Goal: Transaction & Acquisition: Purchase product/service

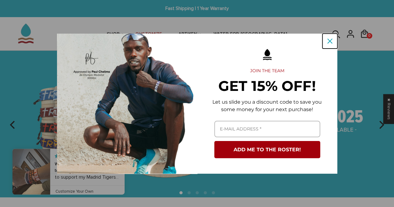
click at [330, 41] on icon "close icon" at bounding box center [330, 41] width 5 height 5
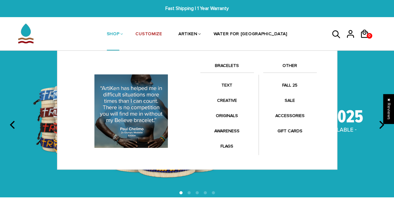
click at [223, 65] on link "BRACELETS" at bounding box center [228, 67] width 54 height 11
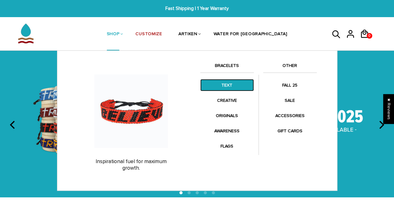
click at [232, 81] on link "TEXT" at bounding box center [228, 85] width 54 height 12
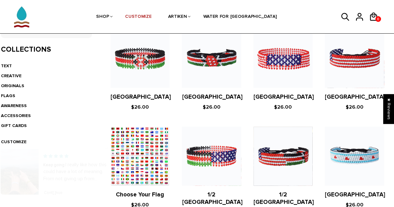
scroll to position [145, 0]
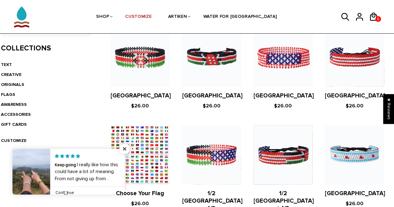
click at [125, 152] on link at bounding box center [125, 172] width 0 height 46
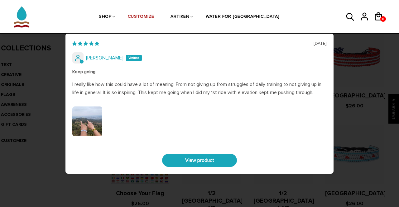
click at [352, 51] on div "06/15/2025 Jaica Castro Keep going I really like how this could have a lot of m…" at bounding box center [199, 103] width 399 height 207
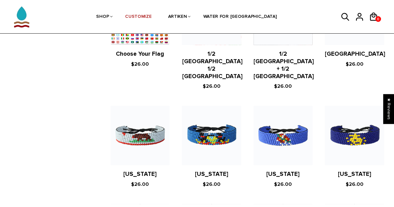
scroll to position [285, 0]
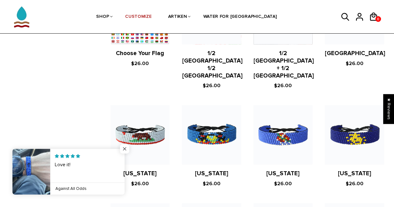
click at [122, 149] on span "Close popup widget" at bounding box center [124, 148] width 9 height 9
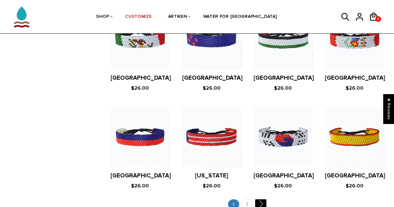
scroll to position [1165, 0]
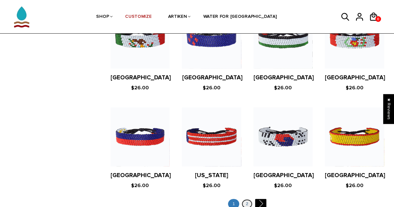
click at [245, 199] on link "2" at bounding box center [247, 204] width 11 height 10
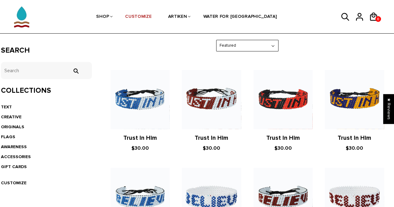
scroll to position [103, 0]
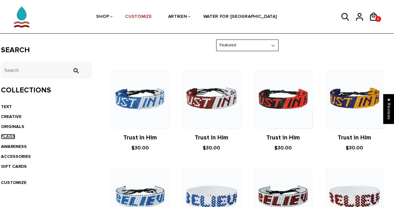
click at [7, 136] on link "FLAGS" at bounding box center [8, 136] width 14 height 5
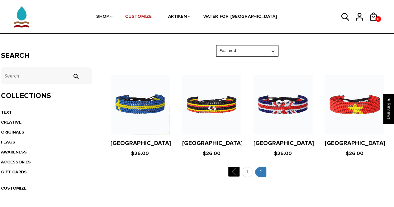
scroll to position [102, 0]
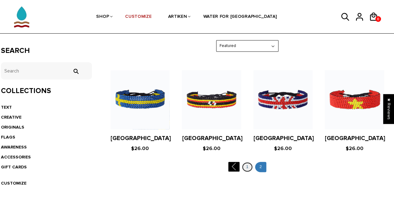
click at [244, 167] on link "1" at bounding box center [247, 167] width 11 height 10
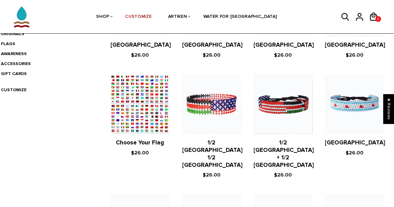
scroll to position [183, 0]
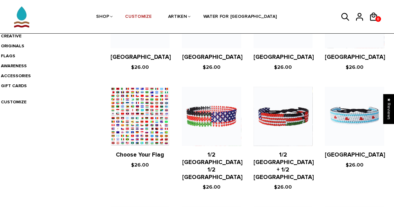
click at [150, 130] on figure at bounding box center [140, 116] width 59 height 59
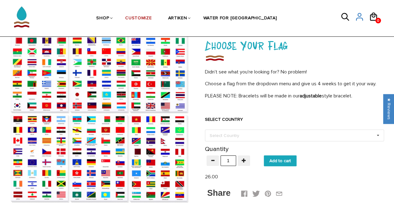
scroll to position [40, 0]
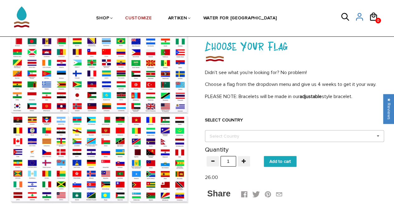
click at [253, 139] on div "Select Country Others [GEOGRAPHIC_DATA] [GEOGRAPHIC_DATA] [GEOGRAPHIC_DATA] [GE…" at bounding box center [294, 136] width 179 height 12
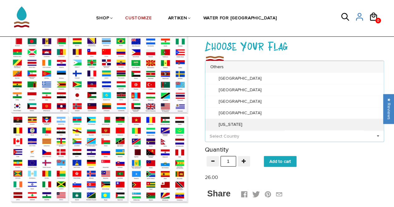
scroll to position [0, 0]
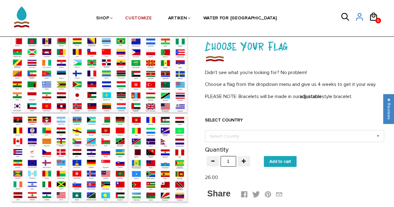
click at [342, 158] on form "SELECT COUNTRY Select Country Others Afghanistan Aland Islands Albania Algeria …" at bounding box center [294, 137] width 179 height 60
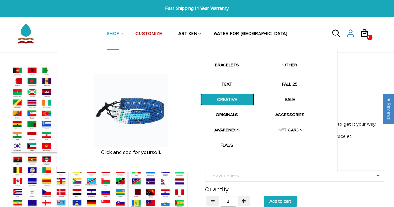
click at [228, 99] on link "CREATIVE" at bounding box center [228, 100] width 54 height 12
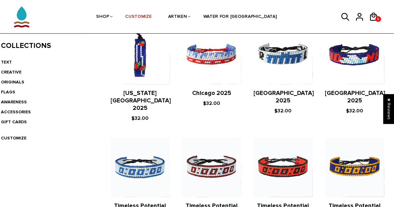
scroll to position [148, 0]
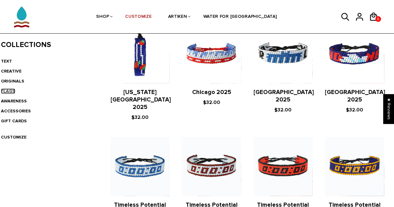
click at [10, 92] on link "FLAGS" at bounding box center [8, 91] width 14 height 5
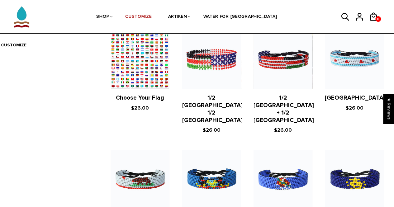
scroll to position [236, 0]
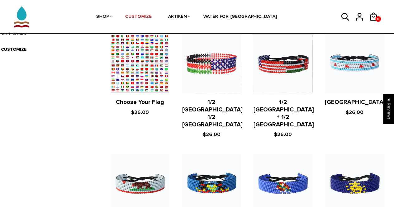
click at [144, 88] on figure at bounding box center [140, 63] width 59 height 59
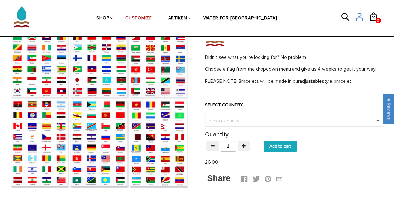
scroll to position [56, 0]
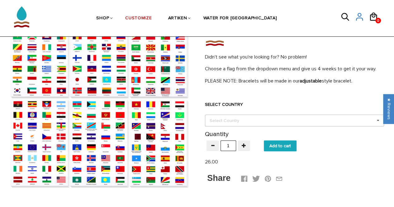
click at [240, 123] on div "Select Country" at bounding box center [228, 120] width 40 height 7
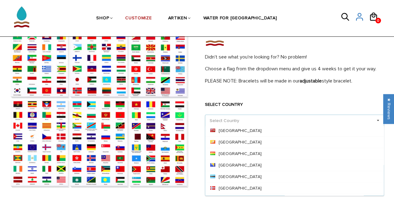
scroll to position [348, 0]
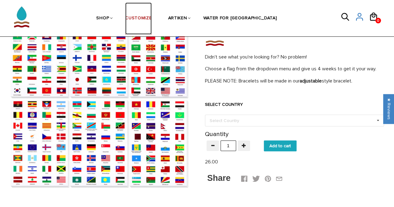
click at [147, 15] on link "CUSTOMIZE" at bounding box center [138, 18] width 27 height 32
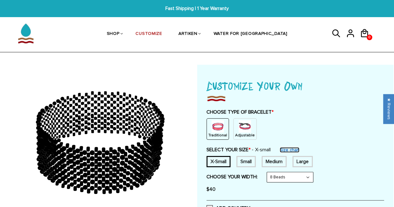
click at [292, 148] on link "Size chart" at bounding box center [290, 149] width 20 height 5
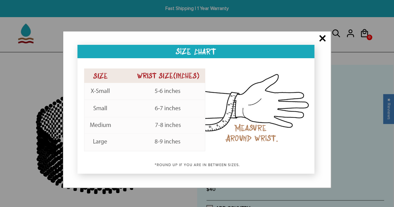
click at [321, 40] on span "×" at bounding box center [323, 39] width 8 height 6
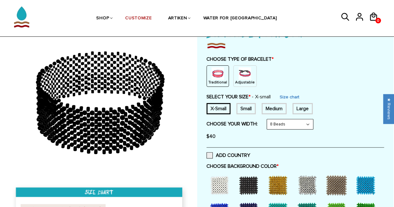
scroll to position [54, 0]
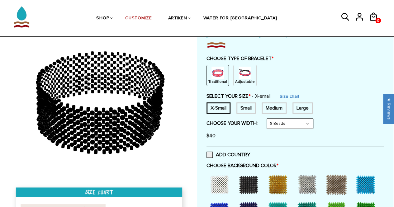
click at [288, 124] on select "8 Beads 6 Beads 10 Beads" at bounding box center [290, 124] width 46 height 10
click at [268, 119] on select "8 Beads 6 Beads 10 Beads" at bounding box center [290, 124] width 46 height 10
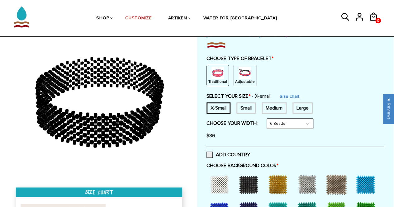
click at [291, 121] on select "8 Beads 6 Beads 10 Beads" at bounding box center [290, 124] width 46 height 10
click at [268, 119] on select "8 Beads 6 Beads 10 Beads" at bounding box center [290, 124] width 46 height 10
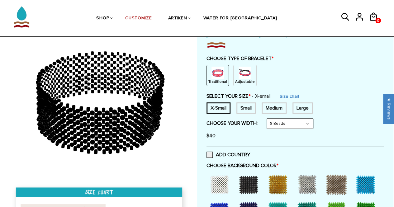
click at [295, 121] on select "8 Beads 6 Beads 10 Beads" at bounding box center [290, 124] width 46 height 10
click at [268, 119] on select "8 Beads 6 Beads 10 Beads" at bounding box center [290, 124] width 46 height 10
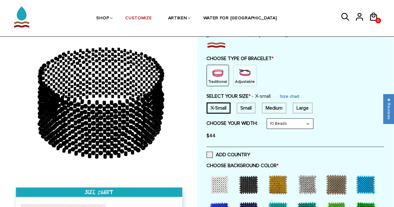
click at [292, 122] on select "8 Beads 6 Beads 10 Beads" at bounding box center [290, 124] width 46 height 10
click at [268, 119] on select "8 Beads 6 Beads 10 Beads" at bounding box center [290, 124] width 46 height 10
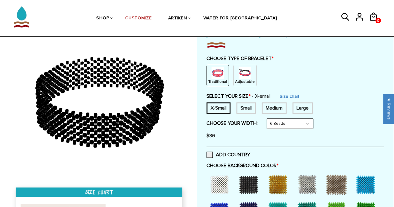
click at [294, 123] on select "8 Beads 6 Beads 10 Beads" at bounding box center [290, 124] width 46 height 10
select select "8-beads"
click at [268, 119] on select "8 Beads 6 Beads 10 Beads" at bounding box center [290, 124] width 46 height 10
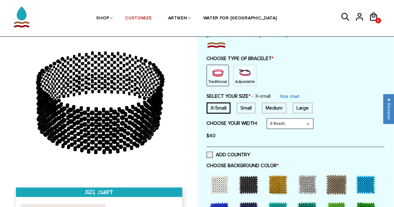
click at [244, 107] on div "Small" at bounding box center [246, 108] width 19 height 11
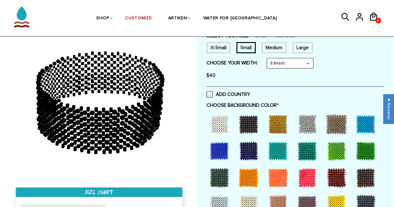
scroll to position [114, 0]
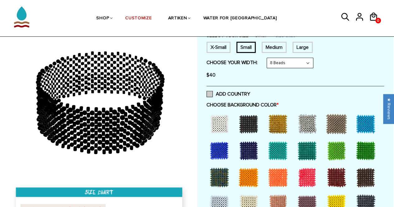
click at [210, 94] on span at bounding box center [210, 94] width 6 height 6
click at [250, 92] on input "ADD COUNTRY" at bounding box center [250, 92] width 0 height 0
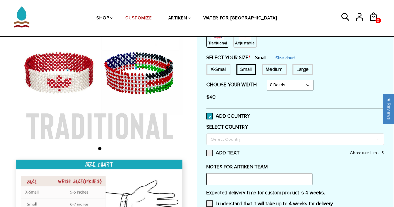
scroll to position [93, 0]
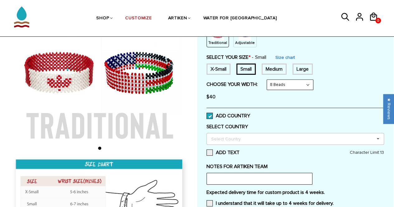
click at [248, 133] on div "Select Country Others Afghanistan Aland Islands Albania Algeria American Samoa …" at bounding box center [296, 139] width 178 height 12
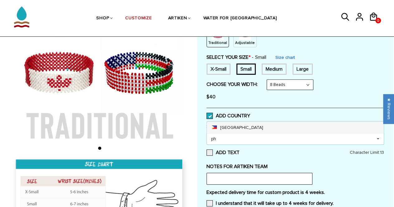
scroll to position [0, 0]
type input "ph"
click at [234, 130] on div "Philippines" at bounding box center [295, 128] width 177 height 12
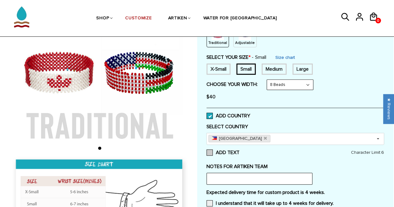
click at [289, 154] on label "ADD TEXT" at bounding box center [296, 153] width 178 height 6
click at [240, 151] on input "ADD TEXT" at bounding box center [240, 151] width 0 height 0
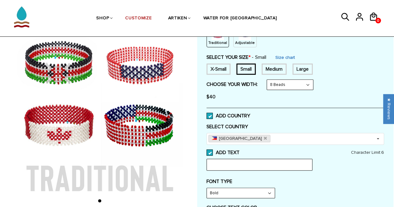
click at [209, 150] on span at bounding box center [210, 153] width 6 height 6
click at [240, 151] on input "ADD TEXT" at bounding box center [240, 151] width 0 height 0
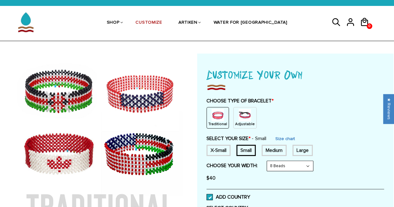
scroll to position [12, 0]
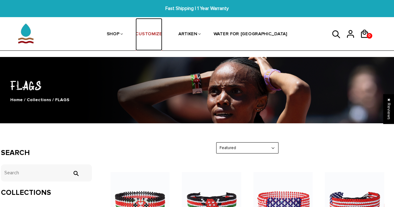
click at [162, 30] on link "CUSTOMIZE" at bounding box center [149, 34] width 27 height 33
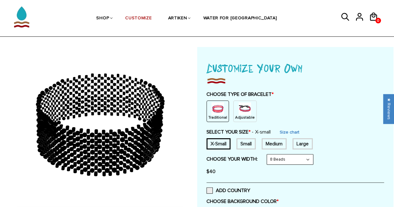
scroll to position [18, 0]
click at [282, 157] on select "8 Beads 6 Beads 10 Beads" at bounding box center [290, 159] width 46 height 10
click at [268, 154] on select "8 Beads 6 Beads 10 Beads" at bounding box center [290, 159] width 46 height 10
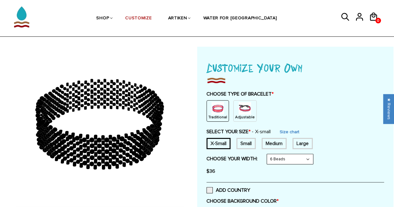
click at [283, 161] on select "8 Beads 6 Beads 10 Beads" at bounding box center [290, 159] width 46 height 10
select select "8-beads"
click at [268, 154] on select "8 Beads 6 Beads 10 Beads" at bounding box center [290, 159] width 46 height 10
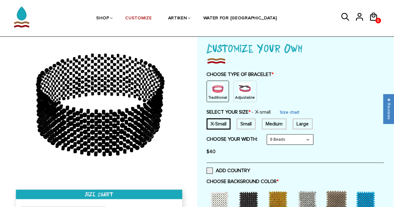
scroll to position [40, 0]
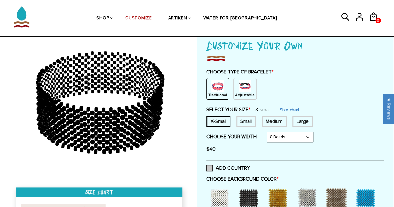
click at [211, 168] on span at bounding box center [210, 168] width 6 height 6
click at [250, 167] on input "ADD COUNTRY" at bounding box center [250, 167] width 0 height 0
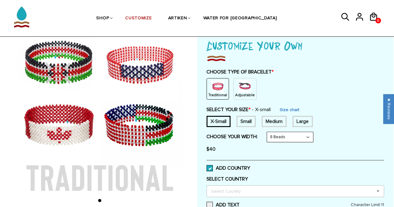
click at [225, 191] on div "Select Country" at bounding box center [230, 191] width 40 height 7
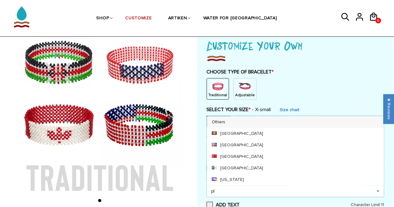
scroll to position [0, 0]
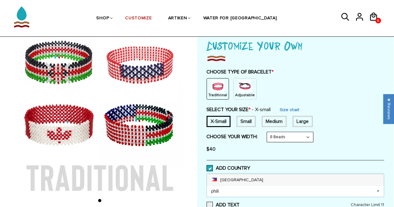
type input "phili"
click at [230, 185] on div "Philippines" at bounding box center [295, 180] width 177 height 12
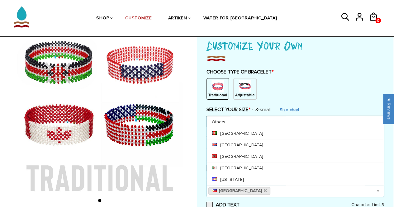
click at [296, 200] on div "Customize Your Own CHOOSE TYPE OF BRACELET * Traditional Adjustable Traditional…" at bounding box center [296, 165] width 178 height 256
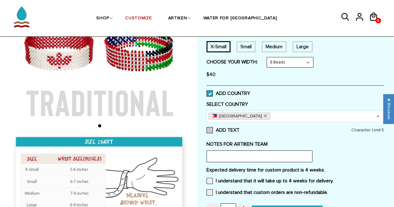
scroll to position [115, 0]
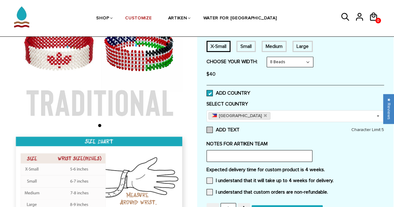
click at [210, 129] on span at bounding box center [210, 130] width 6 height 6
click at [240, 128] on input "ADD TEXT" at bounding box center [240, 128] width 0 height 0
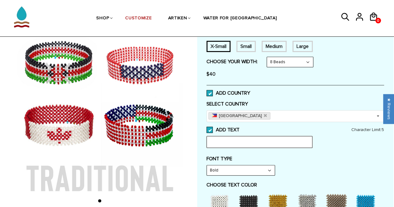
click at [235, 143] on input "text" at bounding box center [260, 142] width 106 height 12
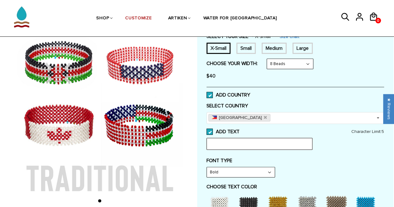
scroll to position [116, 0]
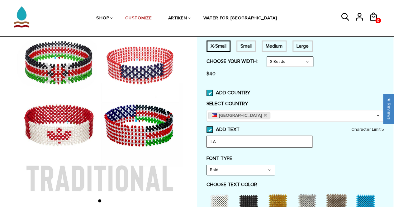
type input "L"
click at [284, 138] on input "text" at bounding box center [260, 142] width 106 height 12
type input "P"
type input "LABAN"
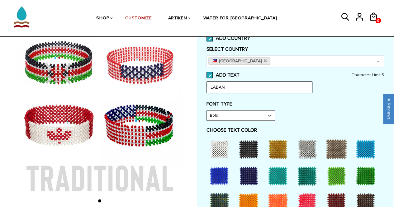
scroll to position [171, 0]
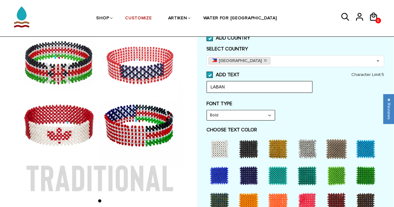
click at [248, 114] on select "Bold" at bounding box center [241, 115] width 68 height 10
click at [207, 110] on select "Bold" at bounding box center [241, 115] width 68 height 10
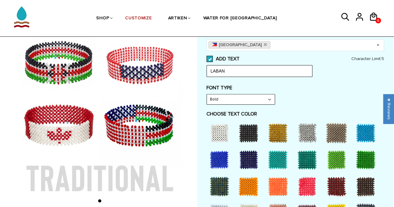
scroll to position [187, 0]
